Goal: Transaction & Acquisition: Purchase product/service

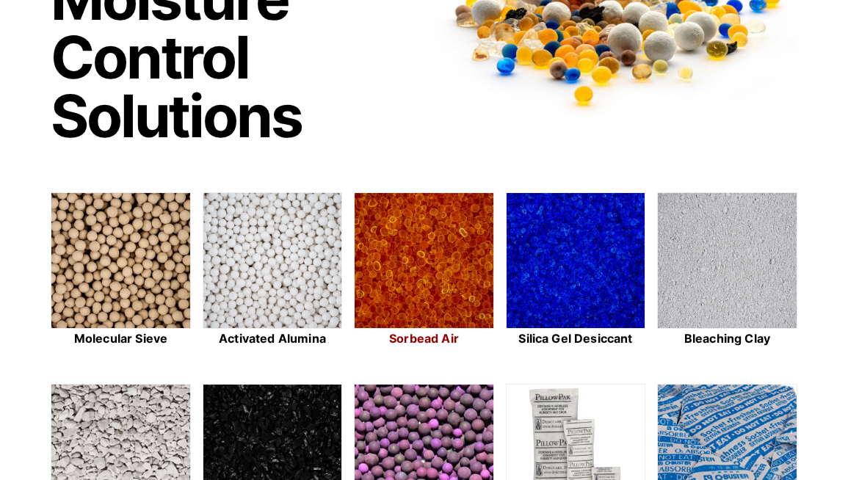
scroll to position [220, 0]
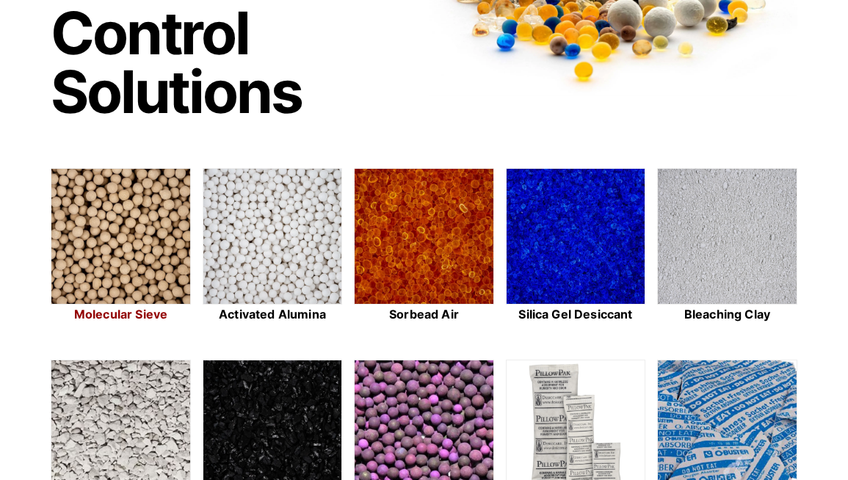
click at [118, 266] on img at bounding box center [120, 237] width 138 height 137
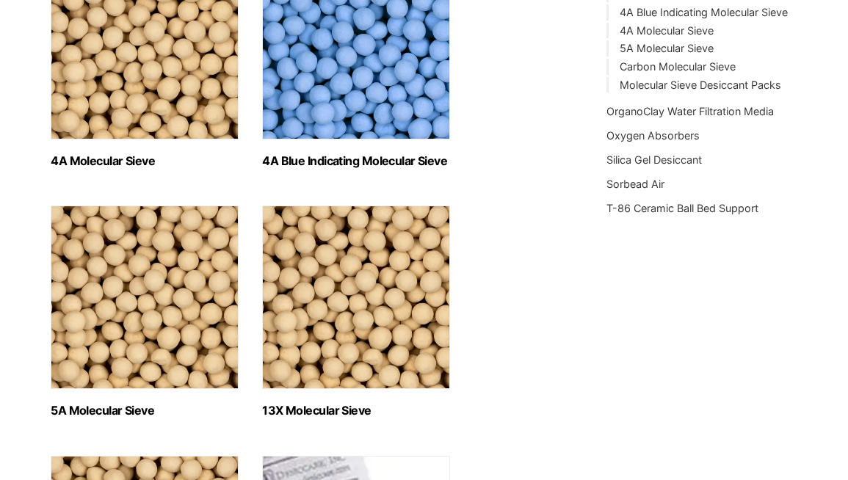
scroll to position [533, 0]
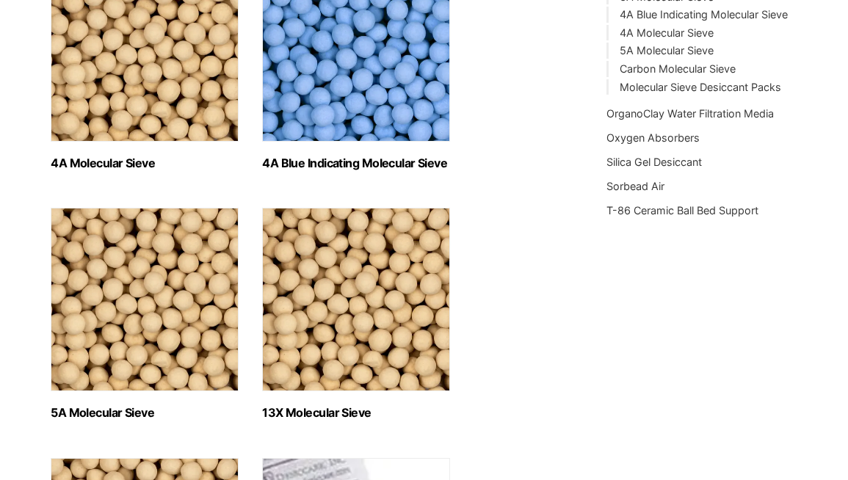
click at [171, 130] on img "Visit product category 4A Molecular Sieve" at bounding box center [145, 49] width 188 height 183
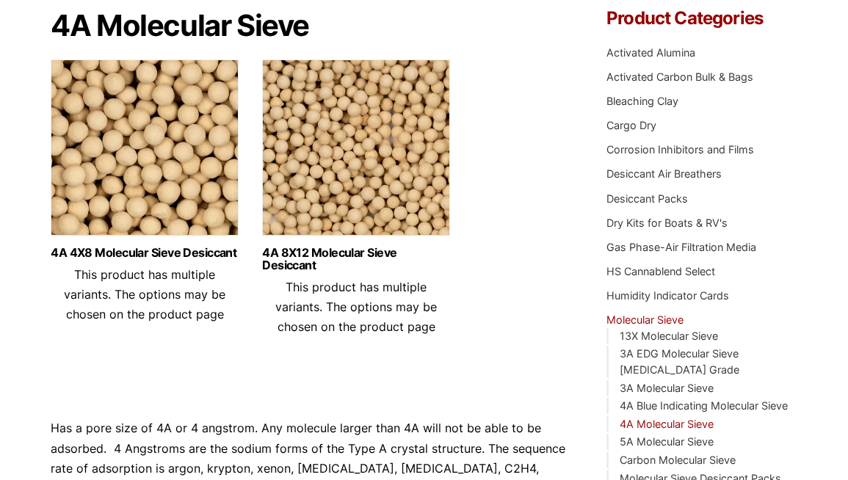
scroll to position [144, 0]
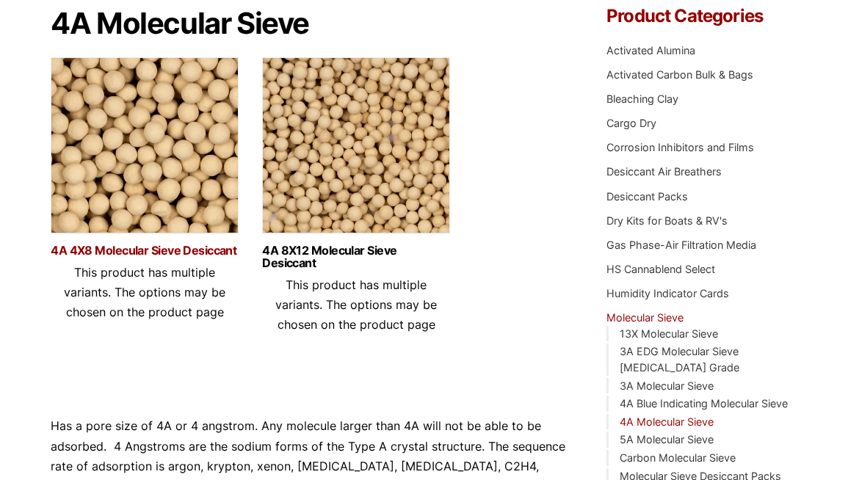
click at [149, 250] on link "4A 4X8 Molecular Sieve Desiccant" at bounding box center [145, 250] width 188 height 12
